Goal: Information Seeking & Learning: Learn about a topic

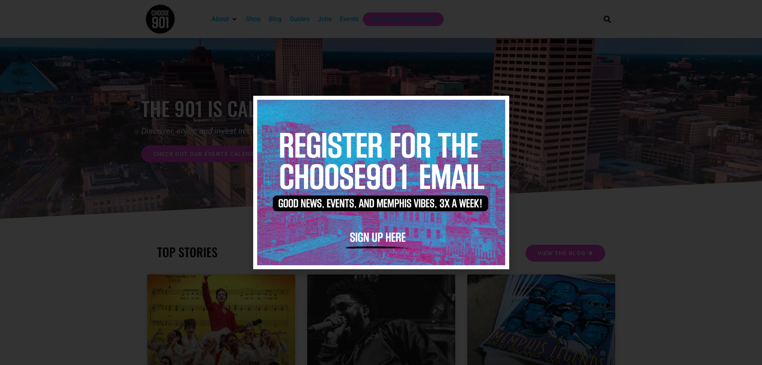
click at [497, 101] on img at bounding box center [381, 182] width 248 height 165
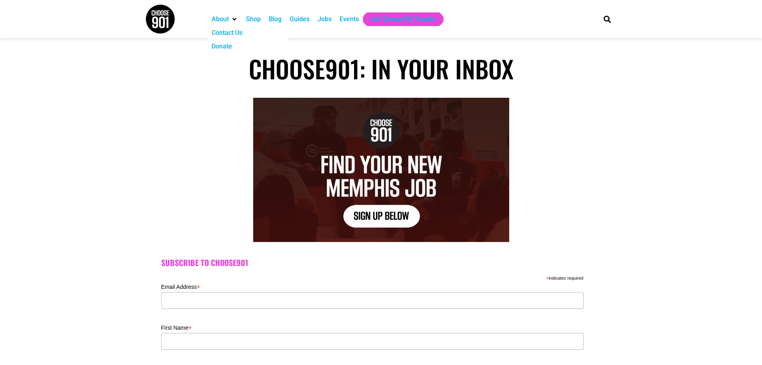
click at [176, 23] on div at bounding box center [172, 19] width 54 height 30
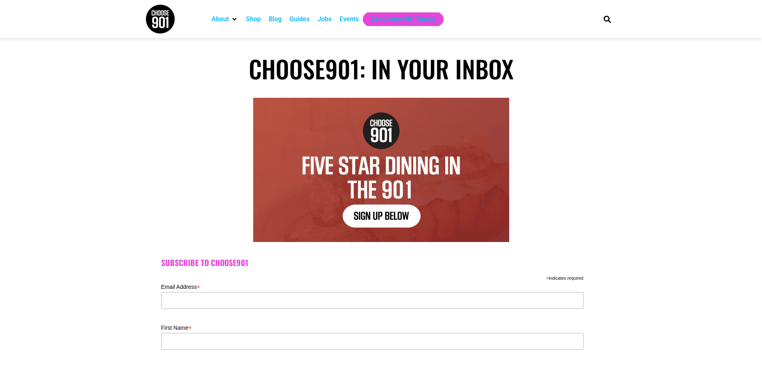
click at [168, 27] on img at bounding box center [160, 19] width 30 height 30
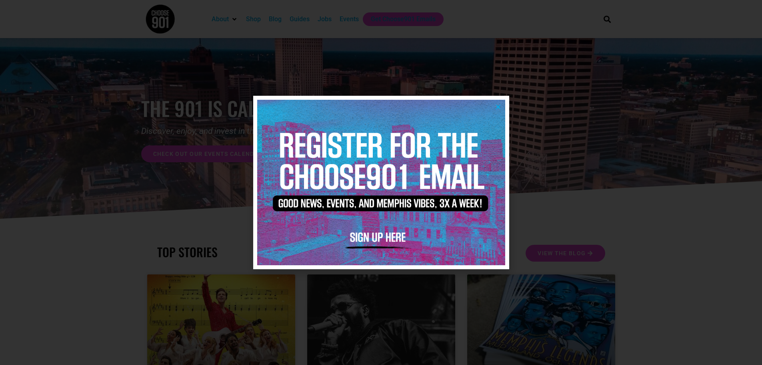
click at [498, 108] on icon "Close" at bounding box center [499, 107] width 6 height 6
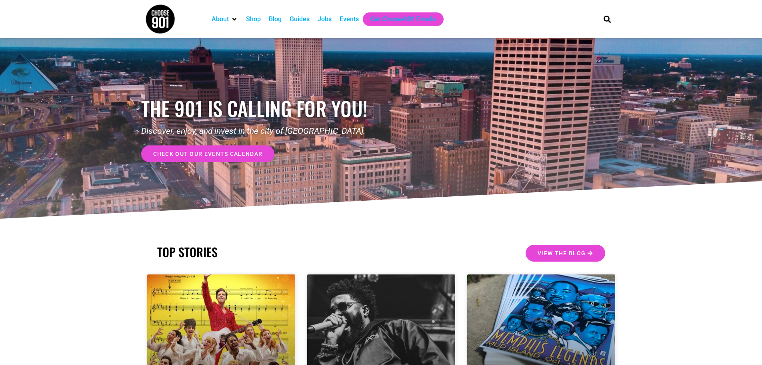
click at [349, 22] on div "Events" at bounding box center [349, 19] width 19 height 10
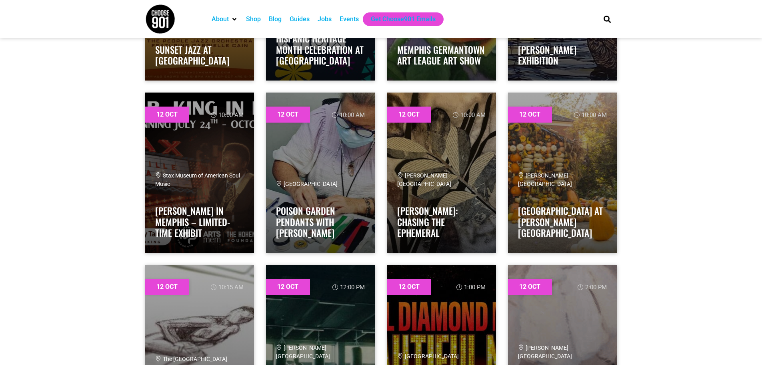
scroll to position [3882, 0]
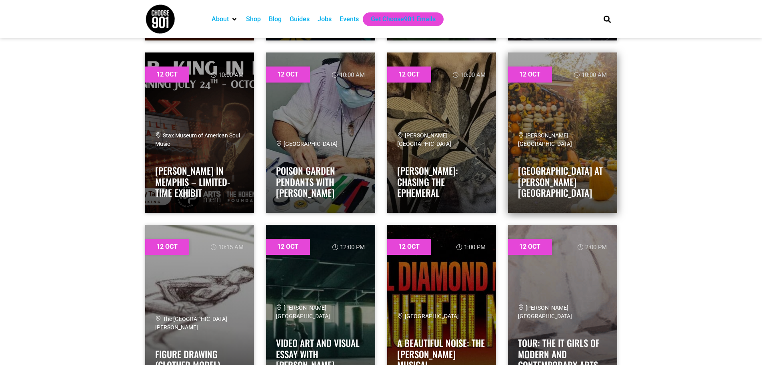
click at [576, 134] on link at bounding box center [562, 132] width 109 height 160
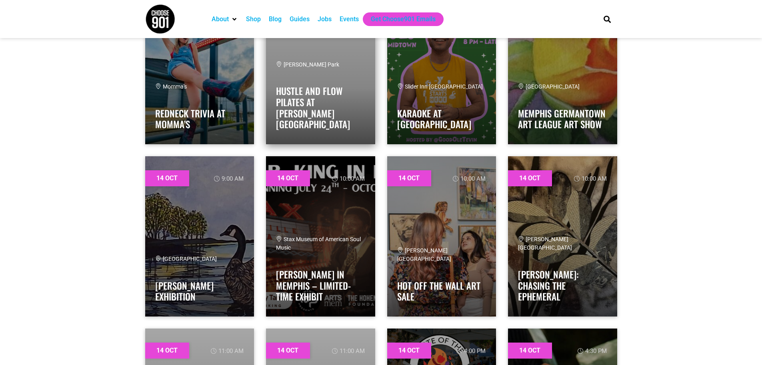
scroll to position [4803, 0]
